Goal: Check status: Check status

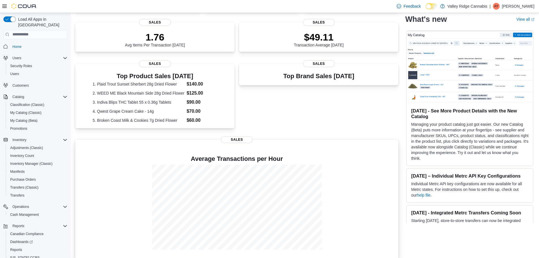
scroll to position [84, 0]
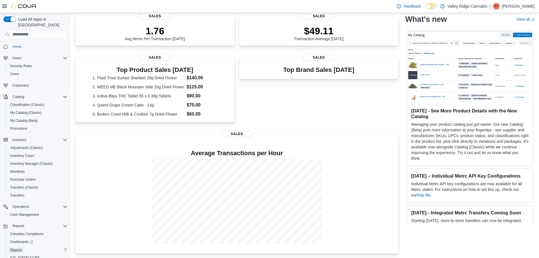
click at [20, 247] on span "Reports" at bounding box center [16, 249] width 12 height 5
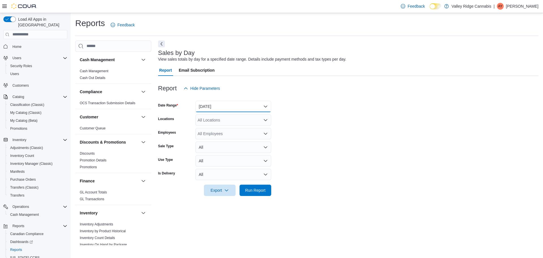
click at [225, 108] on button "[DATE]" at bounding box center [234, 106] width 76 height 11
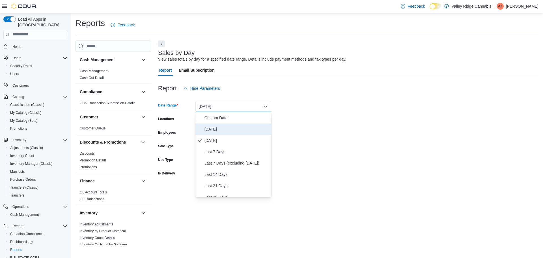
click at [221, 129] on span "[DATE]" at bounding box center [237, 129] width 65 height 7
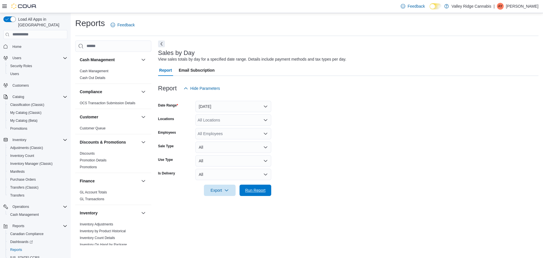
click at [256, 196] on span "Run Report" at bounding box center [255, 190] width 25 height 11
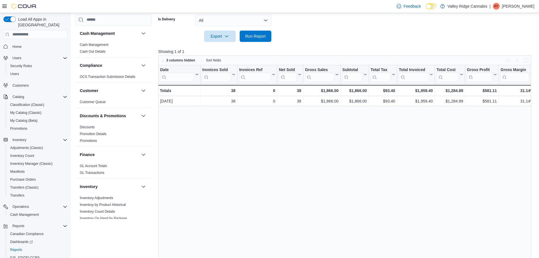
scroll to position [162, 0]
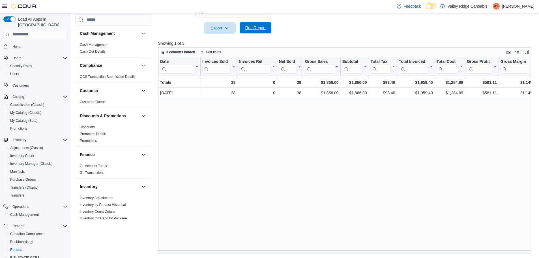
click at [256, 27] on span "Run Report" at bounding box center [255, 28] width 20 height 6
click at [248, 33] on span "Run Report" at bounding box center [255, 27] width 25 height 11
click at [261, 29] on span "Run Report" at bounding box center [255, 28] width 20 height 6
